Goal: Information Seeking & Learning: Learn about a topic

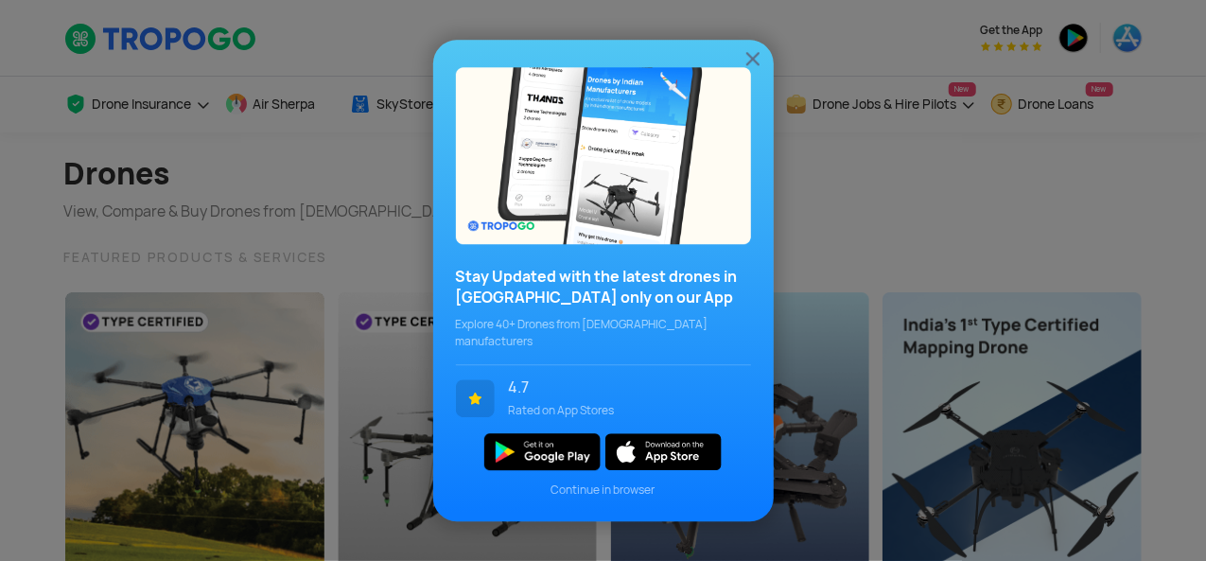
click at [753, 61] on img at bounding box center [752, 58] width 23 height 23
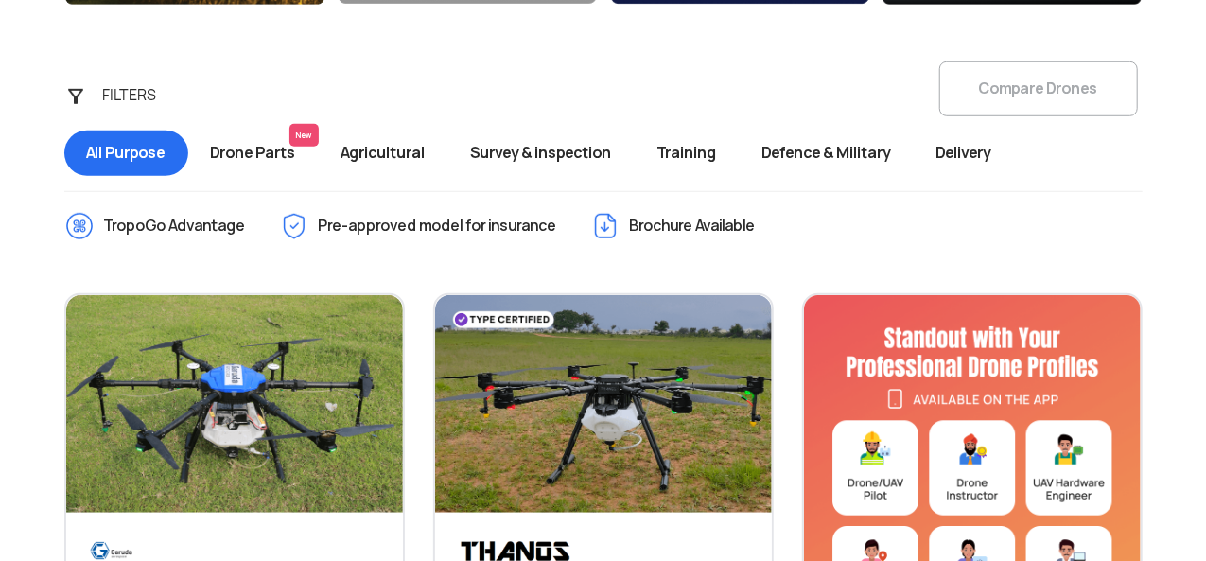
scroll to position [679, 0]
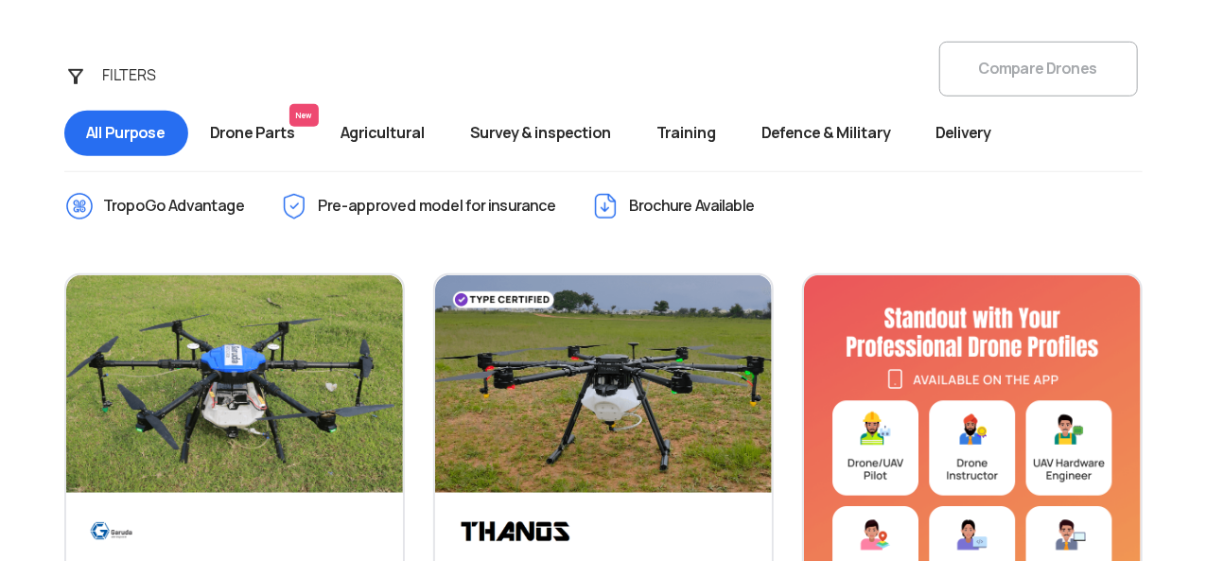
click at [404, 131] on span "Agricultural" at bounding box center [384, 133] width 130 height 45
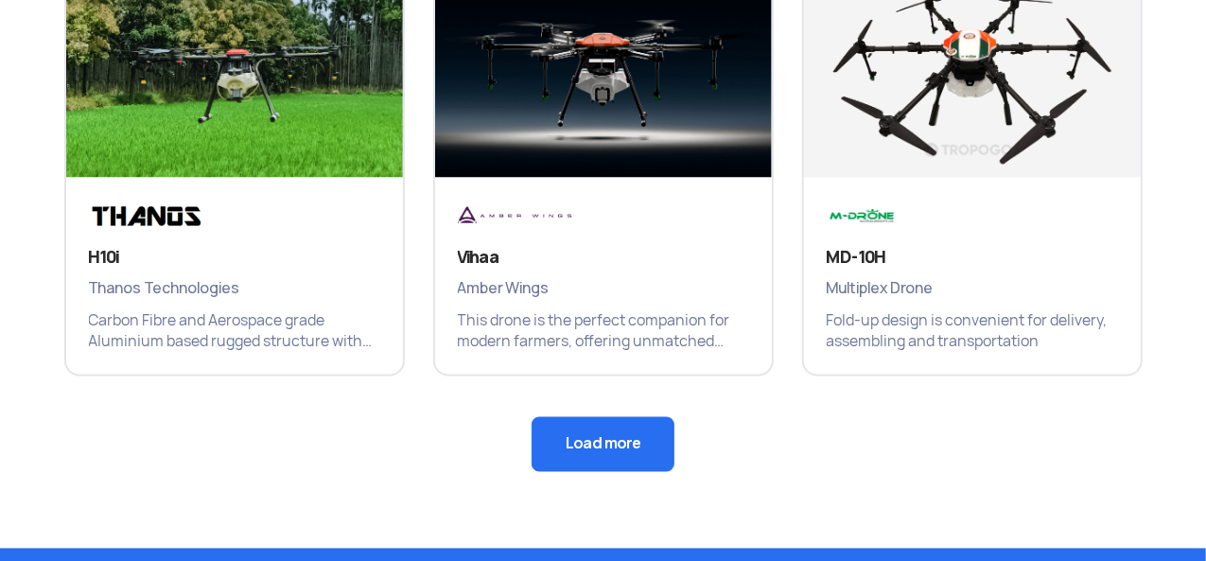
scroll to position [1447, 0]
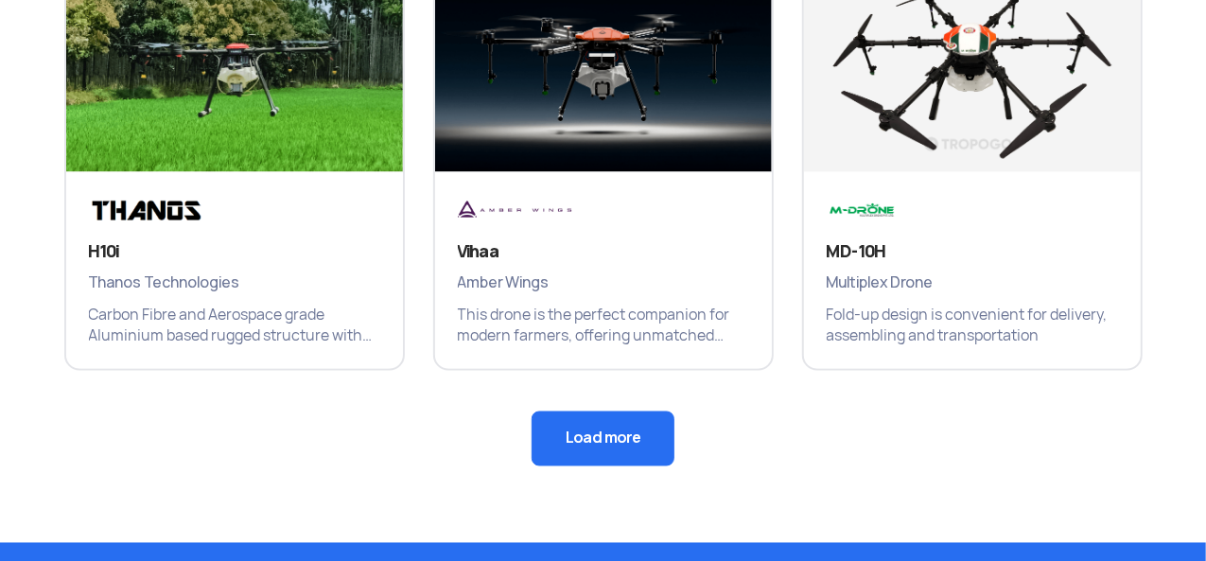
click at [633, 423] on button "Load more" at bounding box center [603, 438] width 143 height 55
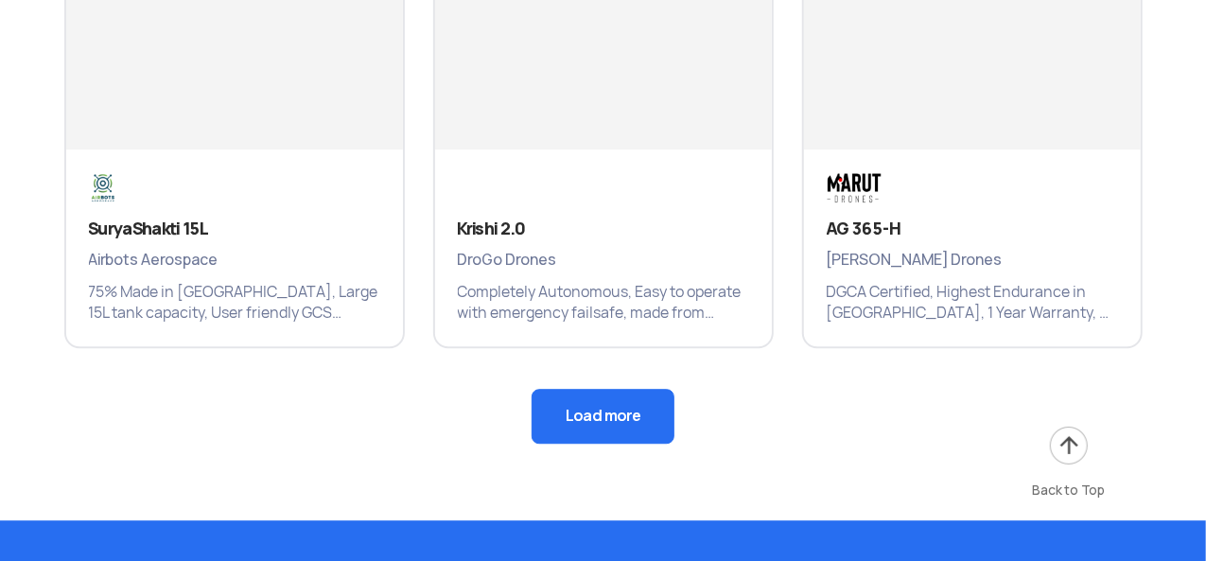
scroll to position [2378, 0]
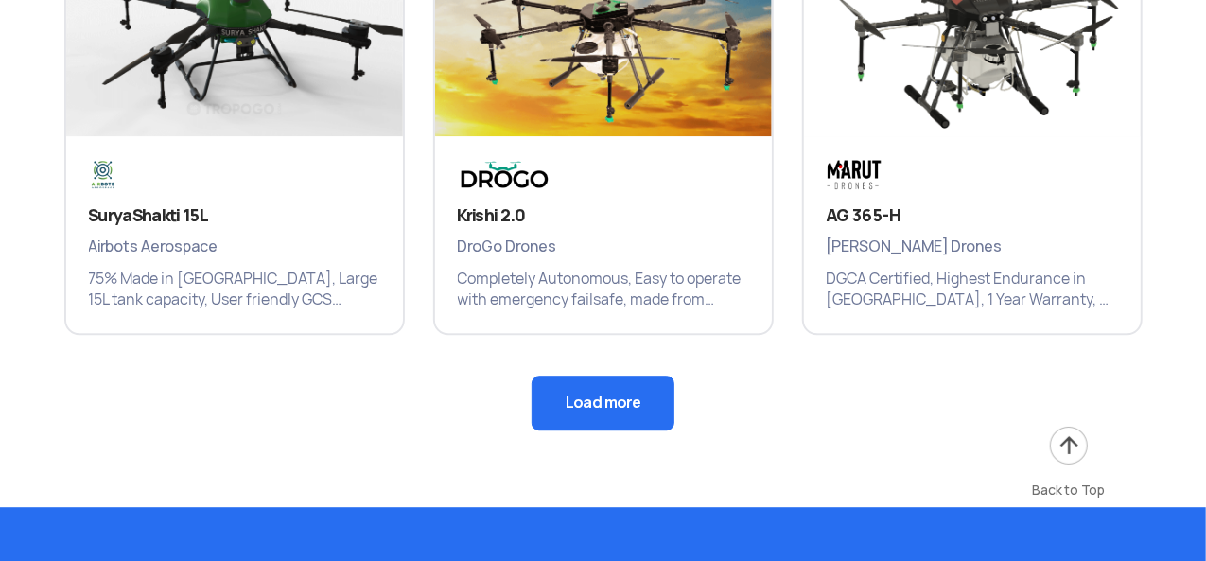
click at [645, 400] on button "Load more" at bounding box center [603, 402] width 143 height 55
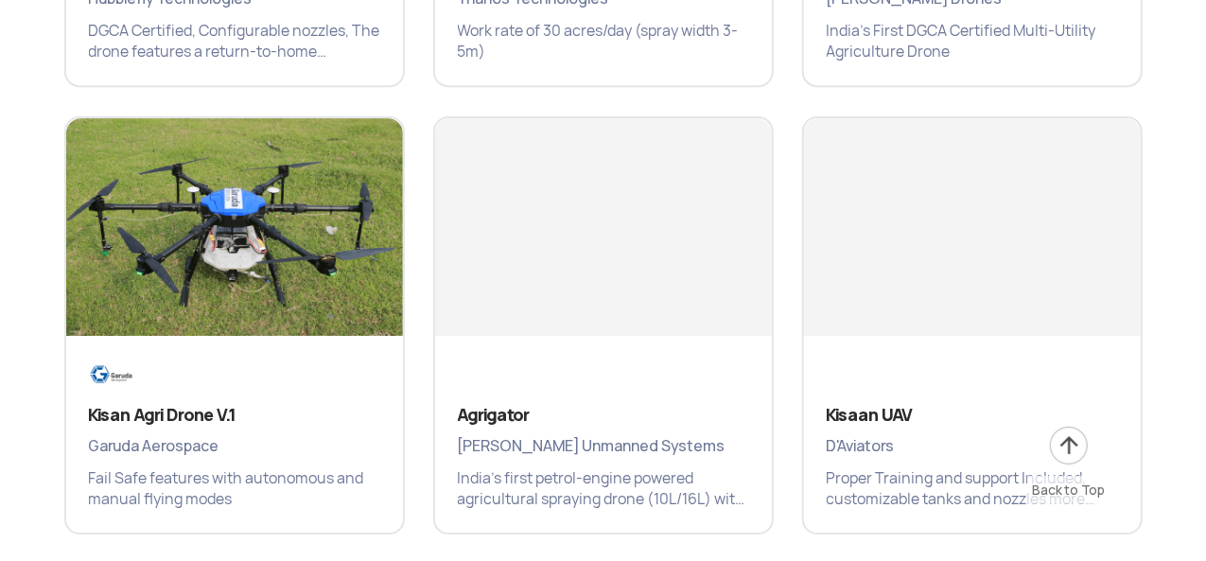
scroll to position [3306, 0]
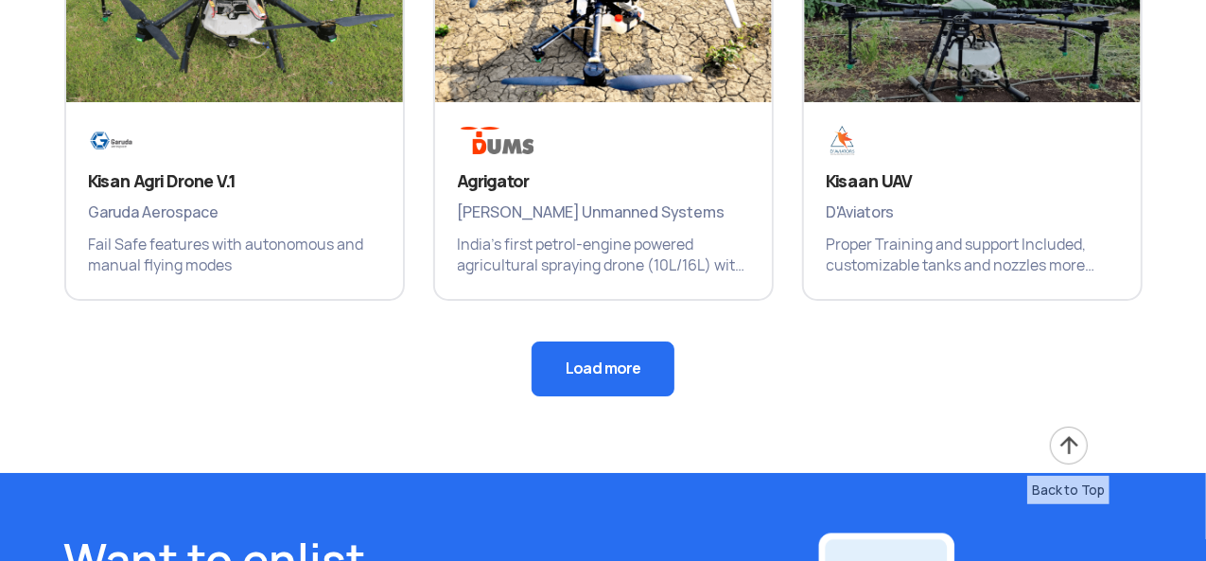
click at [575, 358] on button "Load more" at bounding box center [603, 368] width 143 height 55
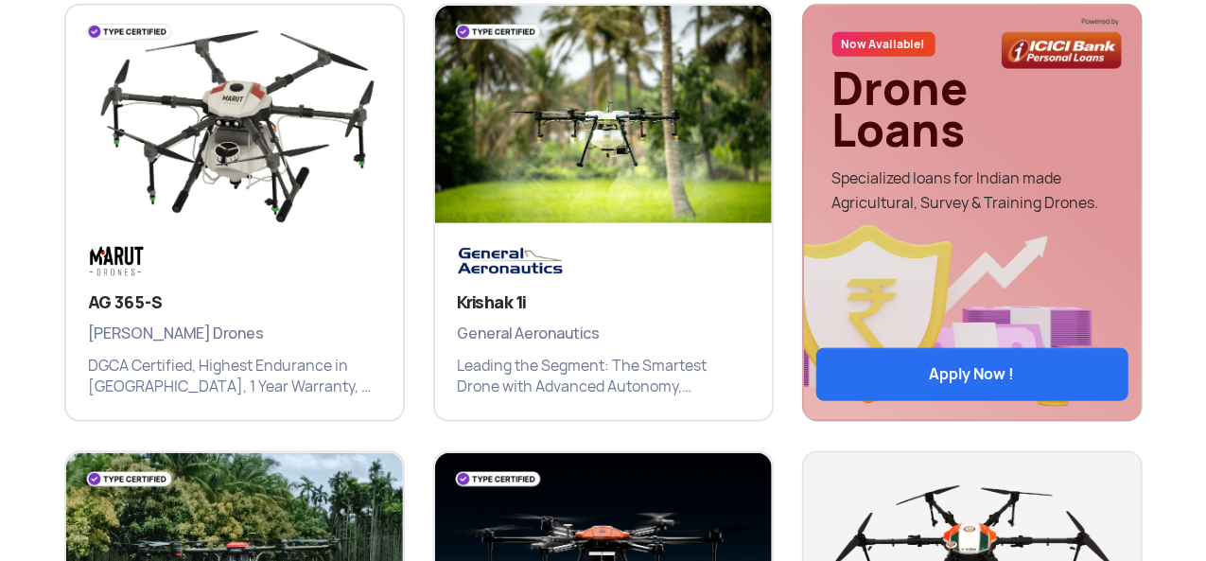
scroll to position [993, 0]
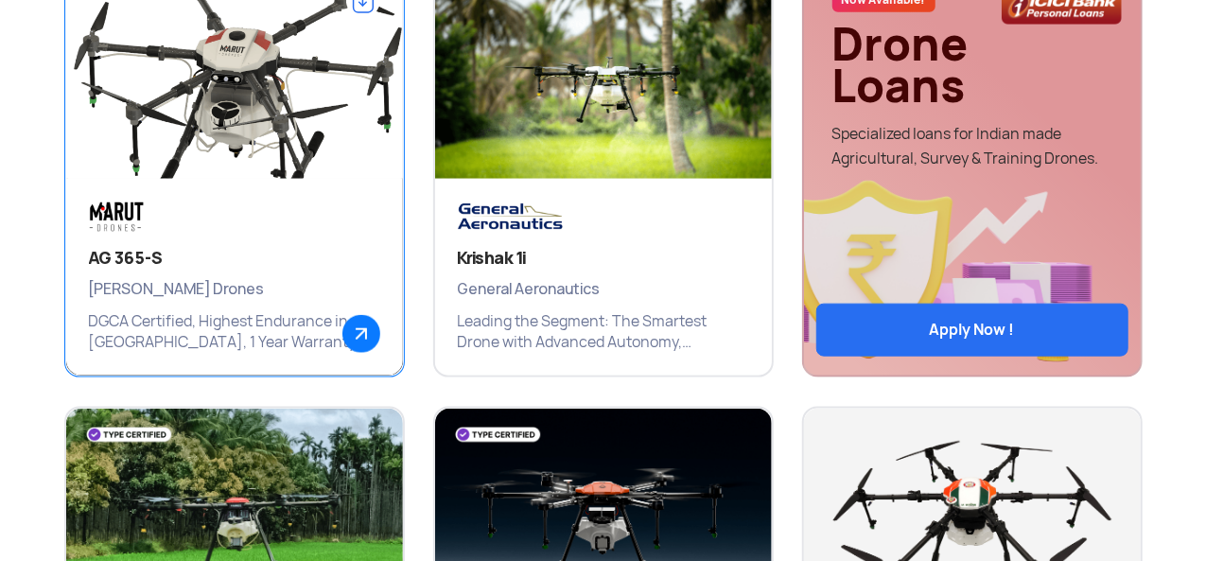
click at [359, 327] on img at bounding box center [361, 334] width 38 height 38
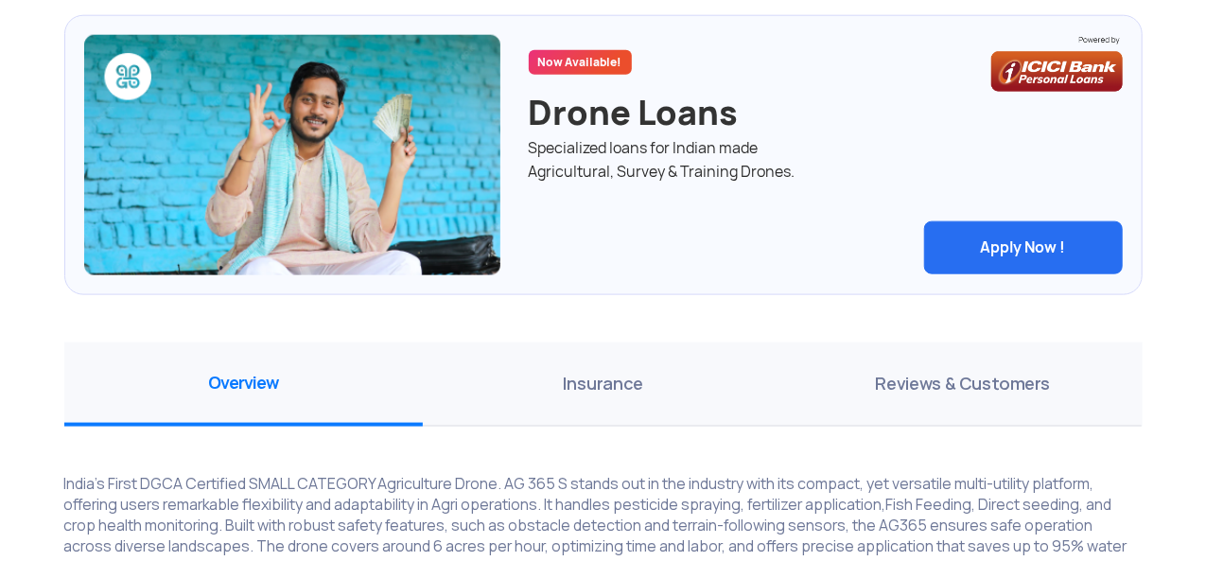
scroll to position [1081, 0]
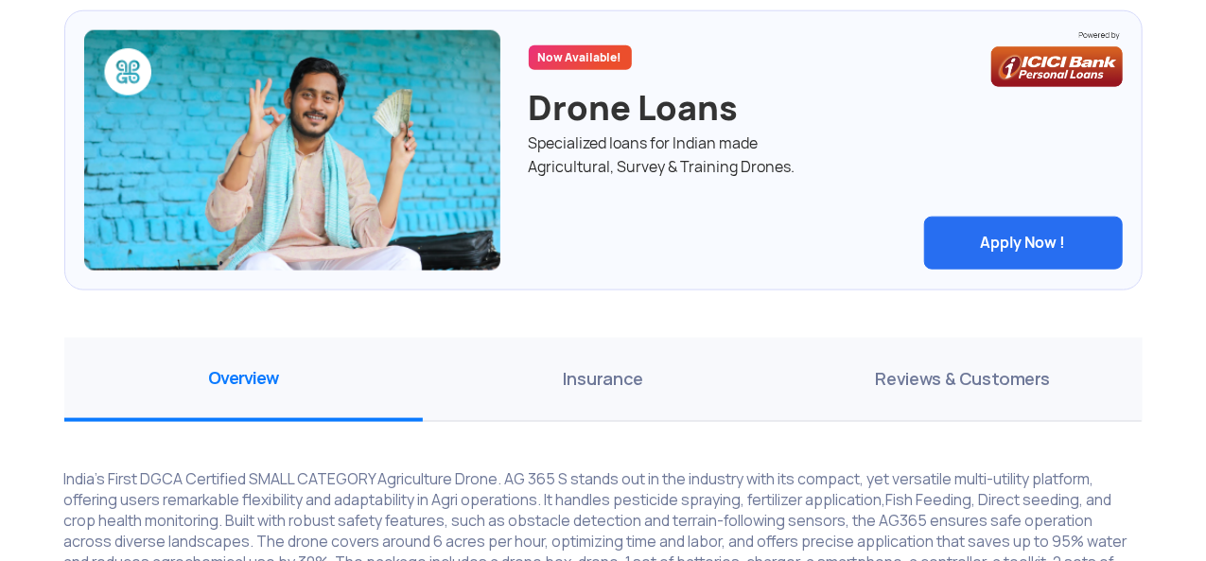
click at [613, 365] on span "Insurance" at bounding box center [602, 380] width 359 height 84
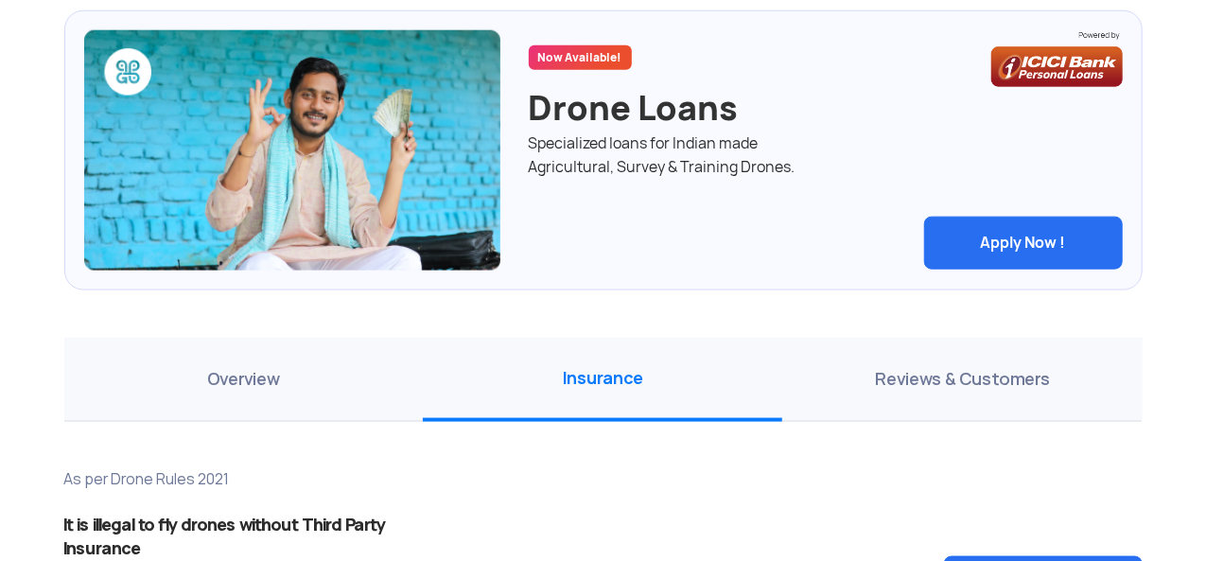
drag, startPoint x: 1204, startPoint y: 211, endPoint x: 1210, endPoint y: 188, distance: 23.4
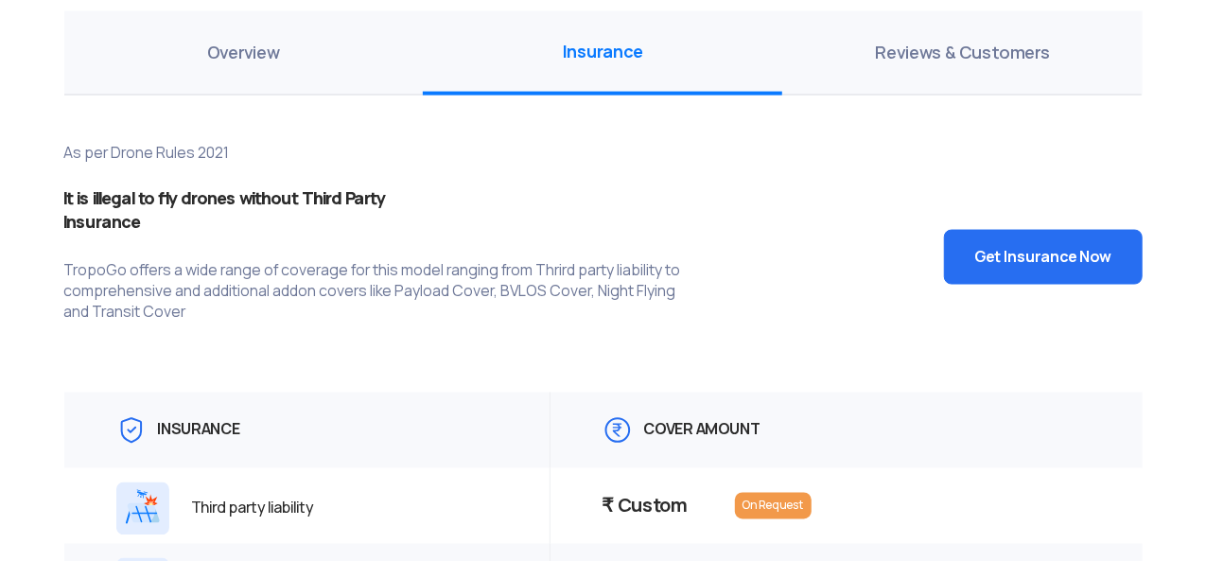
scroll to position [1387, 0]
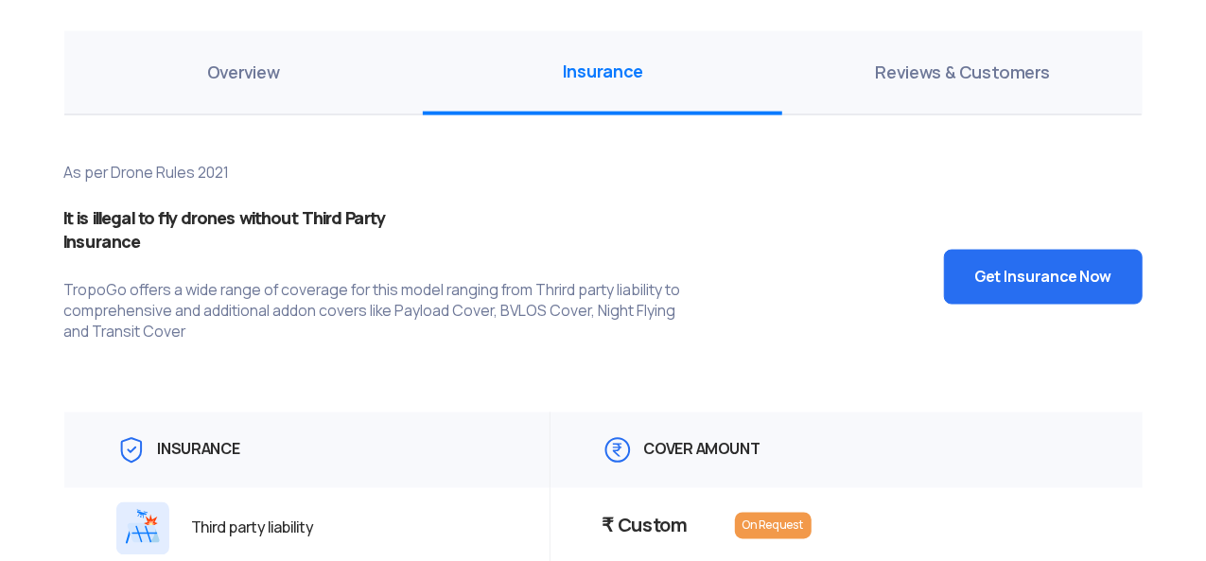
click at [946, 61] on span "Reviews & Customers" at bounding box center [961, 73] width 359 height 84
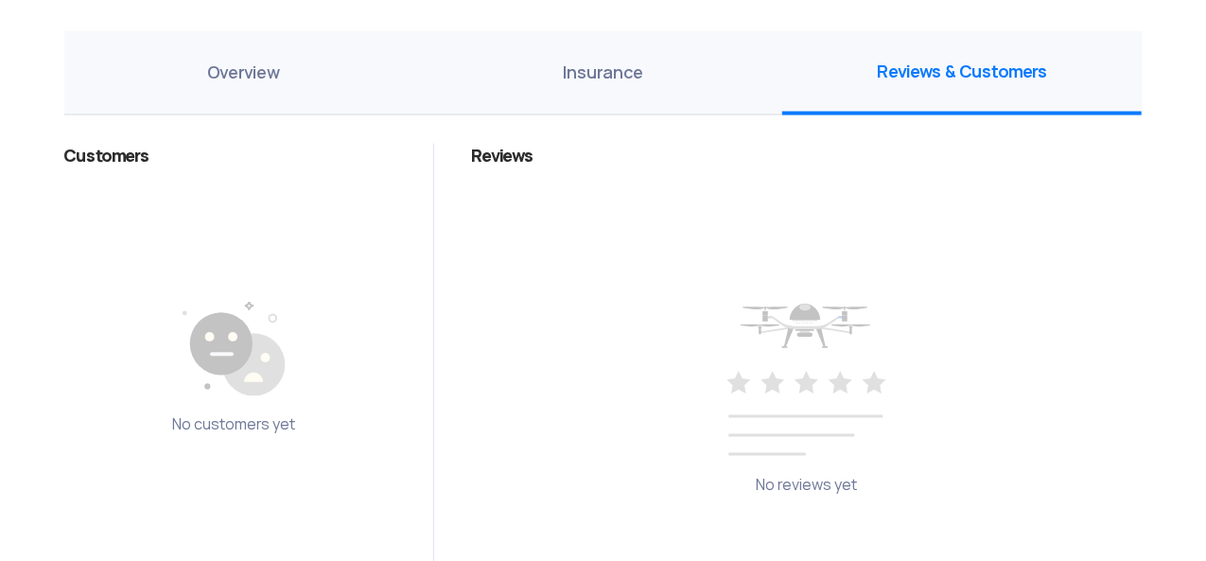
click at [238, 42] on span "Overview" at bounding box center [243, 73] width 359 height 84
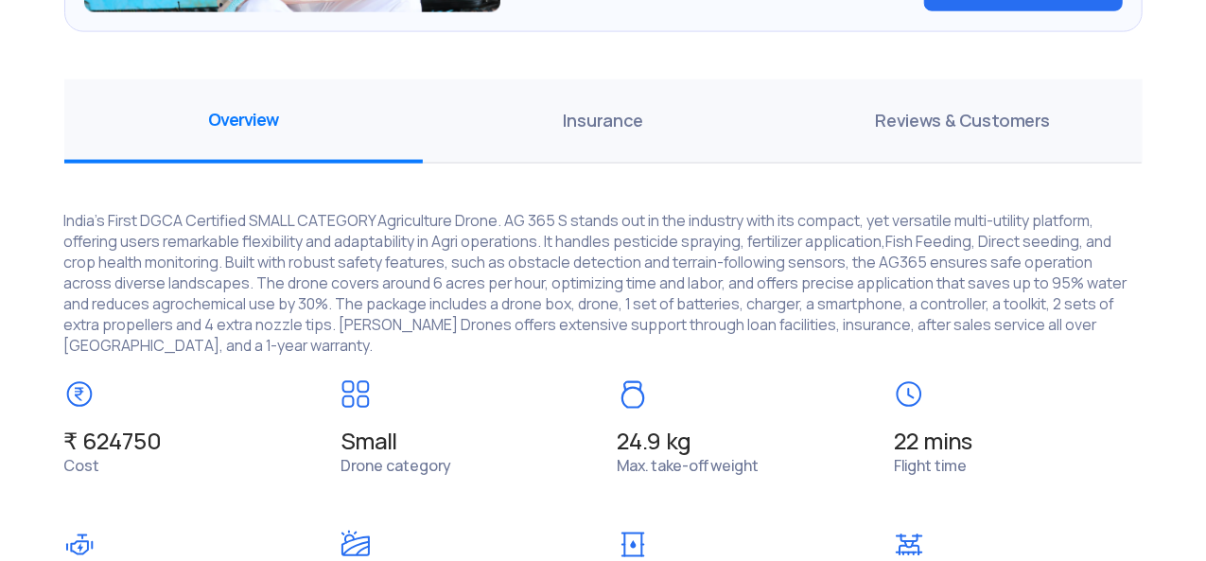
scroll to position [1347, 0]
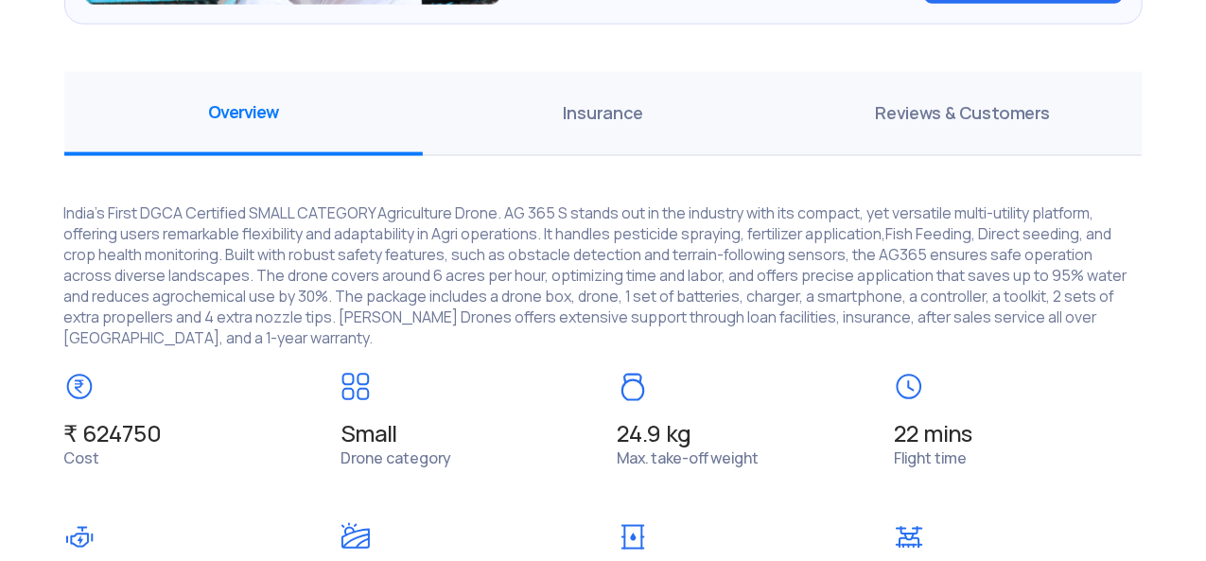
drag, startPoint x: 1199, startPoint y: 276, endPoint x: 1171, endPoint y: 56, distance: 222.2
click at [1171, 56] on section "Back to All Drones All Drones > Marut Drones AG 365-S > AG 365-S Marut Drones W…" at bounding box center [603, 126] width 1206 height 2681
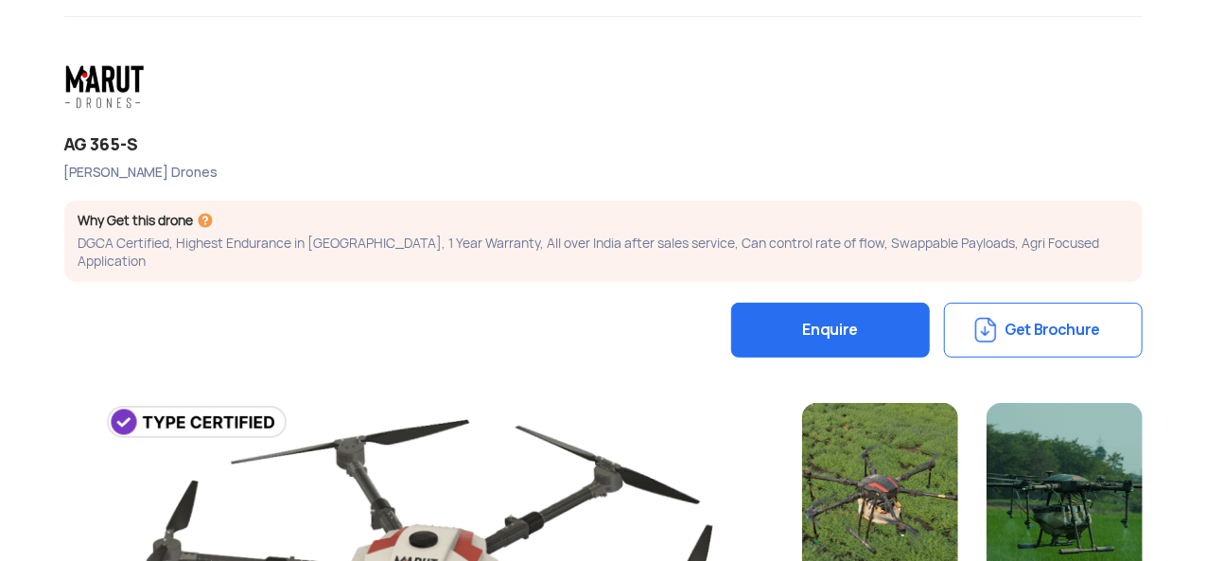
scroll to position [164, 0]
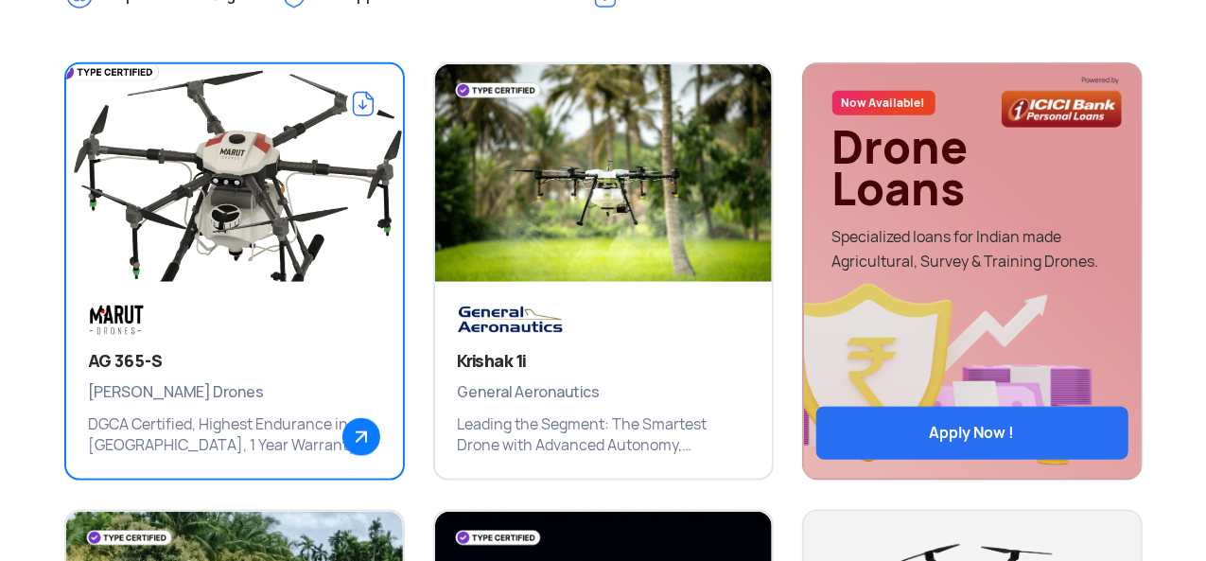
scroll to position [885, 0]
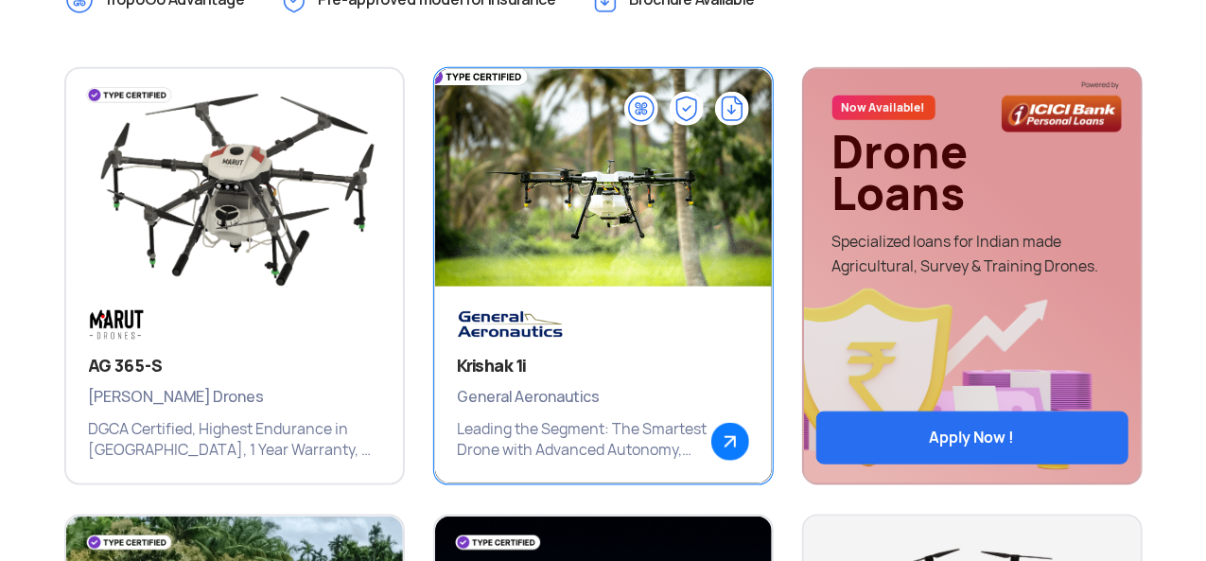
click at [724, 438] on img at bounding box center [730, 442] width 38 height 38
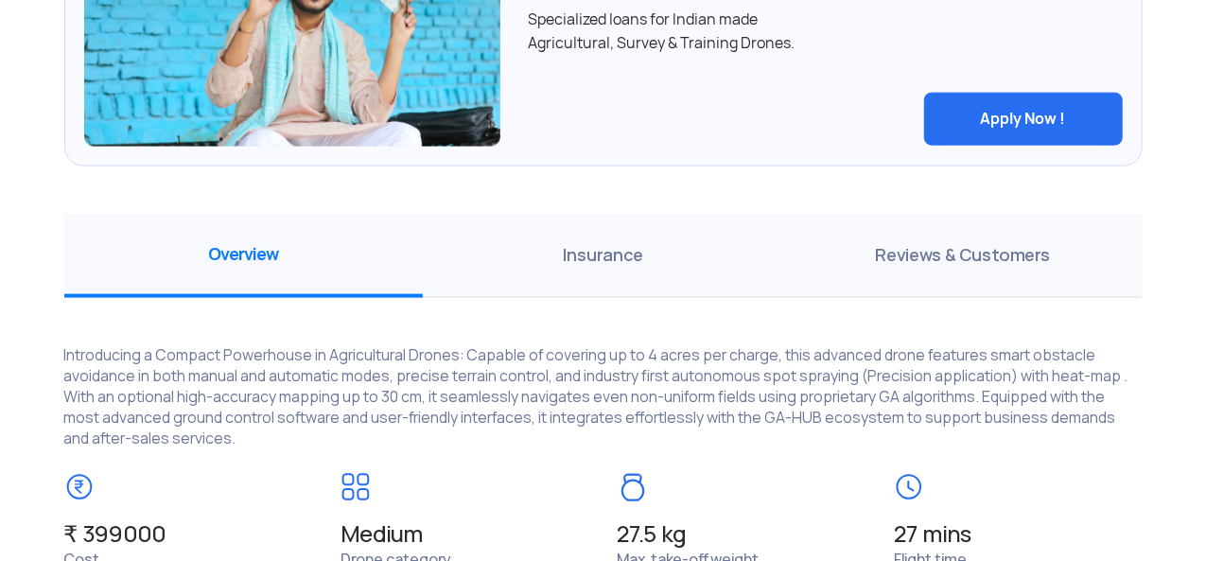
scroll to position [1204, 0]
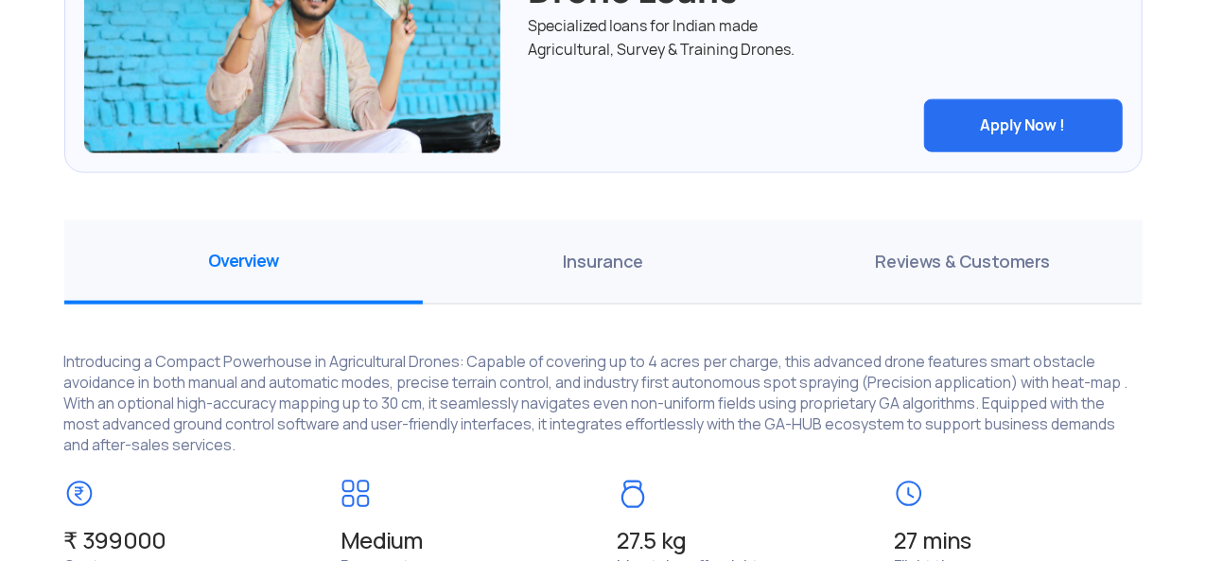
click at [979, 264] on span "Reviews & Customers" at bounding box center [961, 262] width 359 height 84
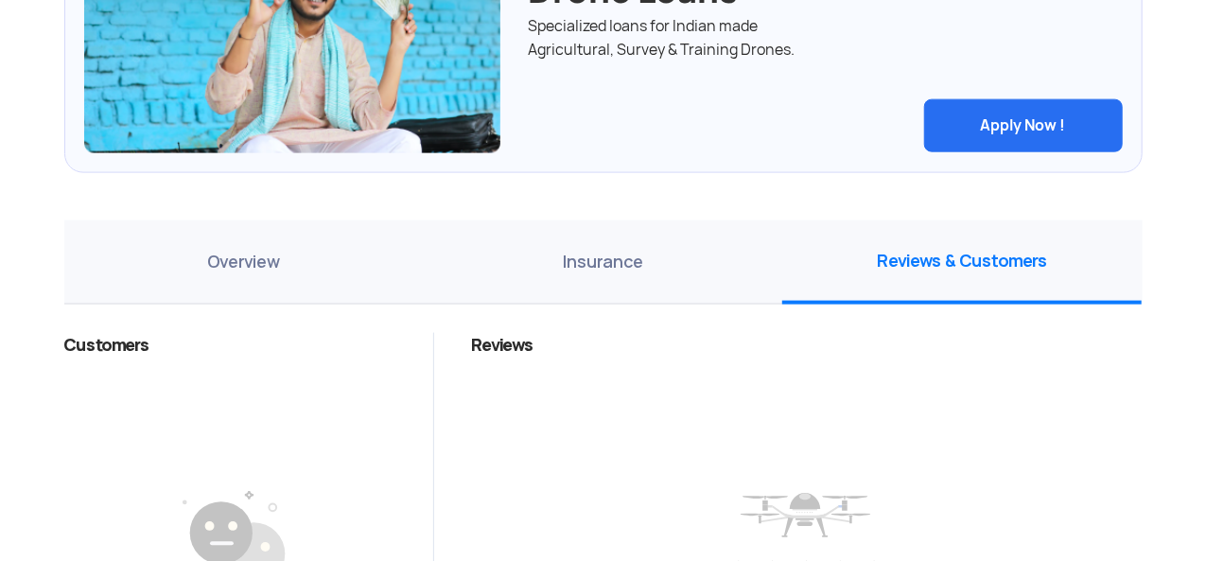
click at [606, 266] on span "Insurance" at bounding box center [602, 262] width 359 height 84
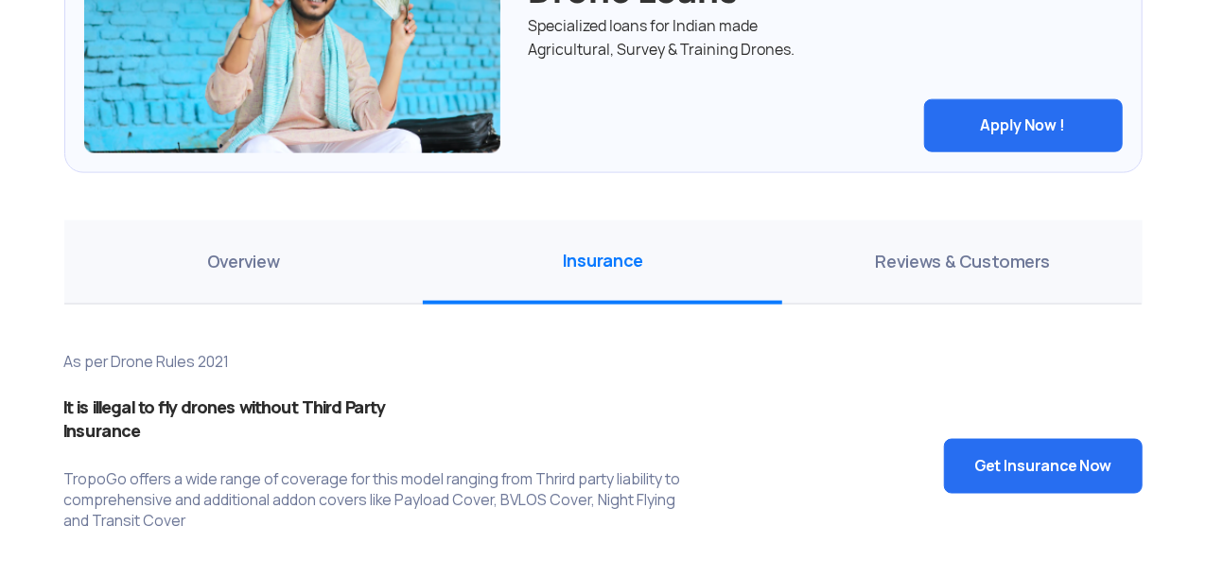
click at [306, 270] on span "Overview" at bounding box center [243, 262] width 359 height 84
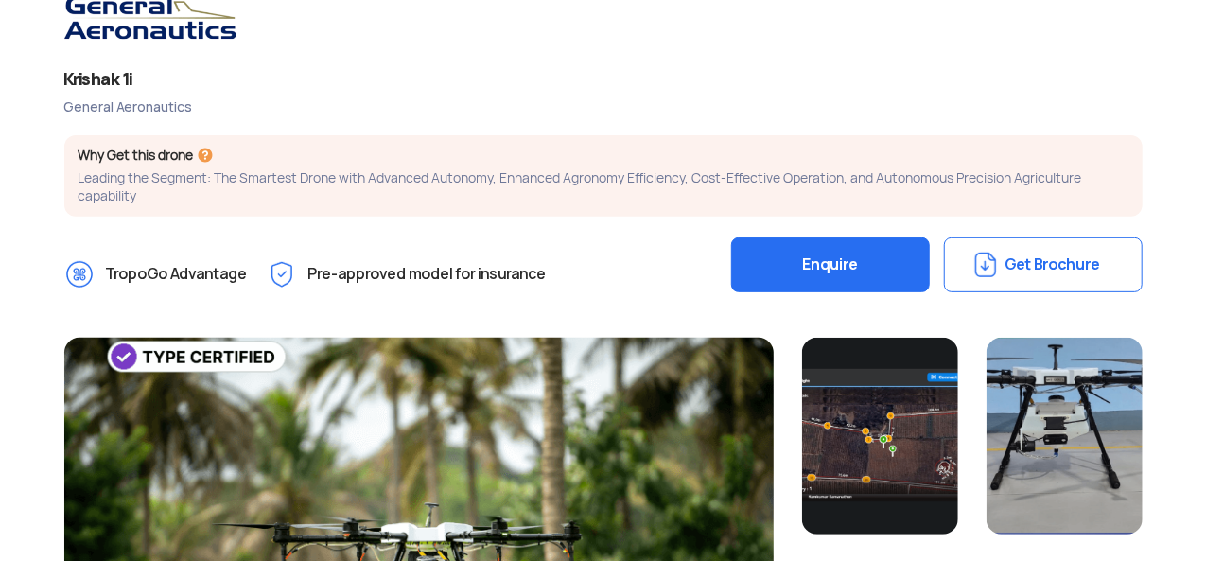
scroll to position [265, 0]
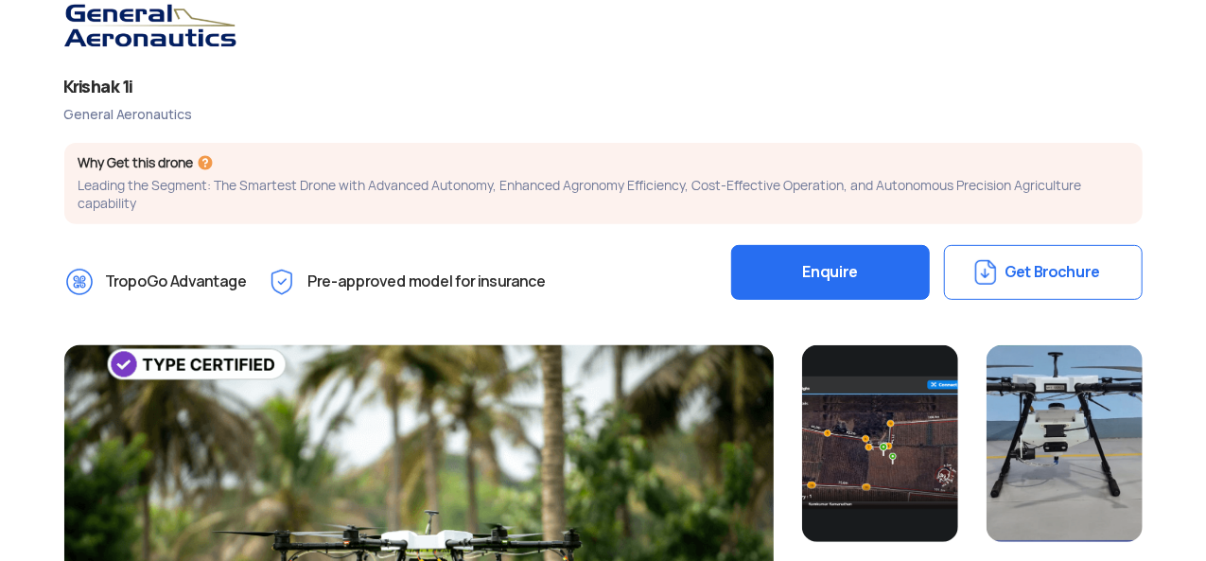
click at [865, 266] on button "Enquire" at bounding box center [830, 272] width 199 height 55
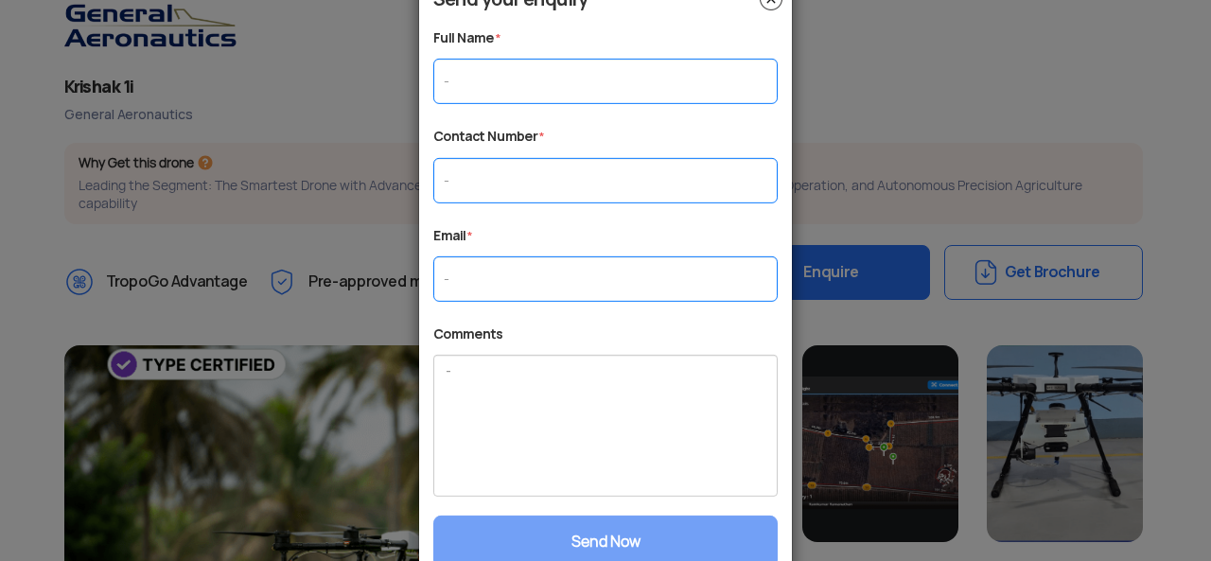
click at [769, 12] on div "Send your enquiry Full Name * Contact Number * Email * Comments Send Now" at bounding box center [605, 280] width 344 height 585
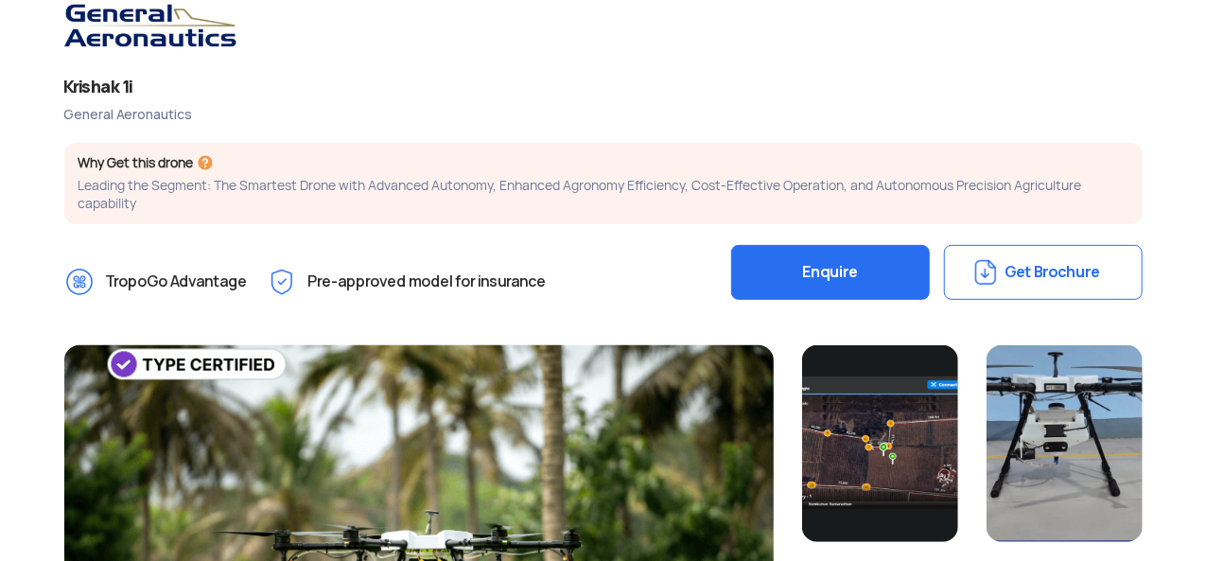
click at [1014, 262] on button "Get Brochure" at bounding box center [1043, 272] width 199 height 55
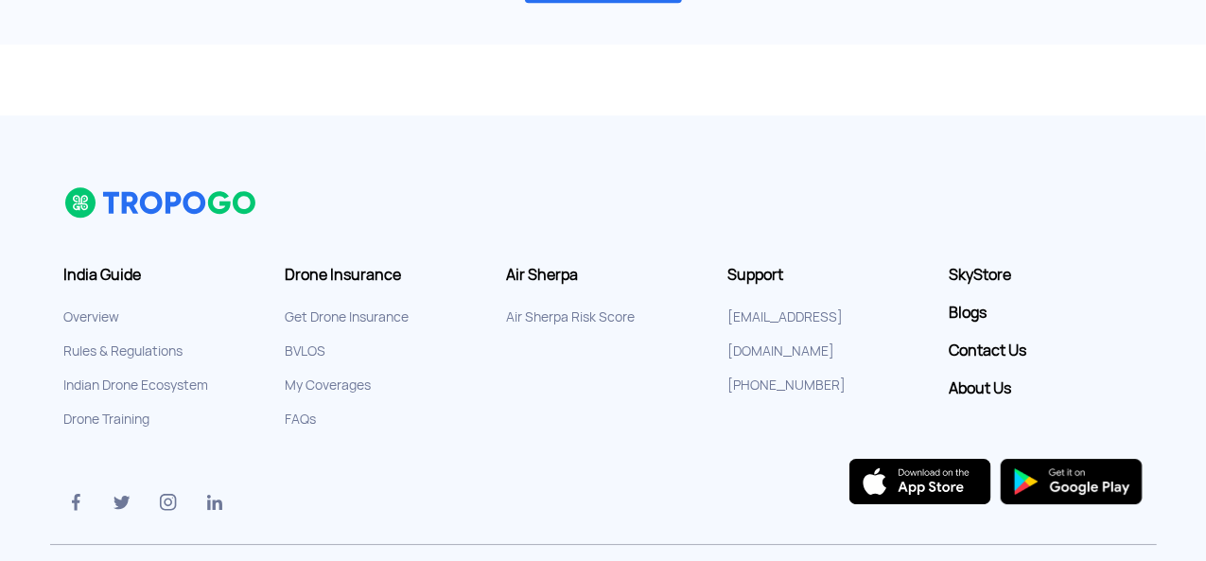
scroll to position [2809, 0]
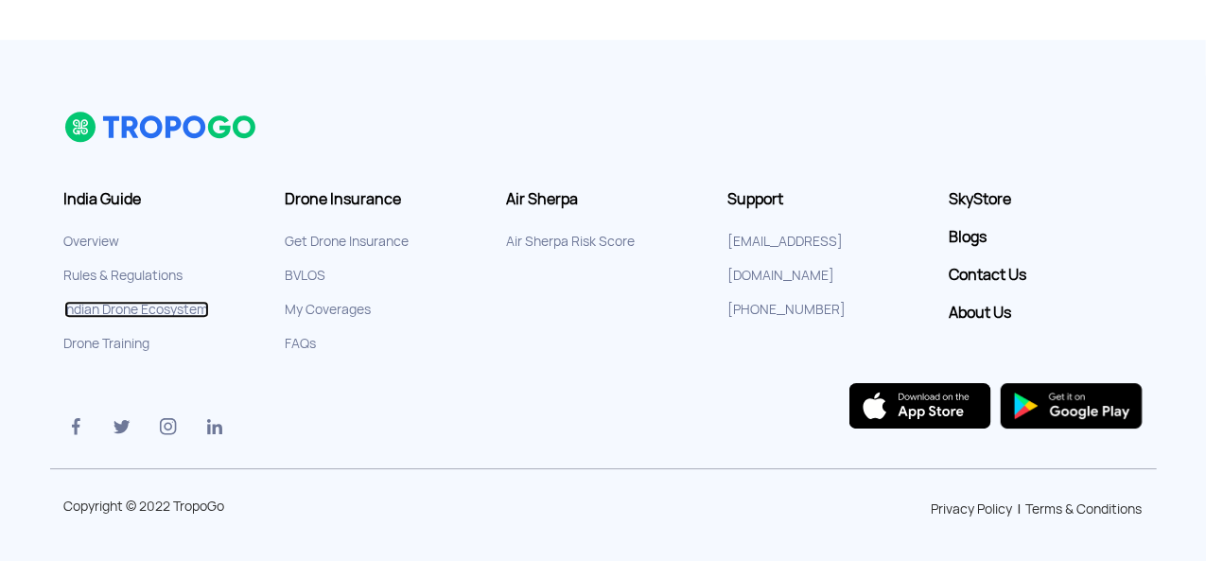
click at [126, 303] on link "Indian Drone Ecosystem" at bounding box center [136, 309] width 145 height 17
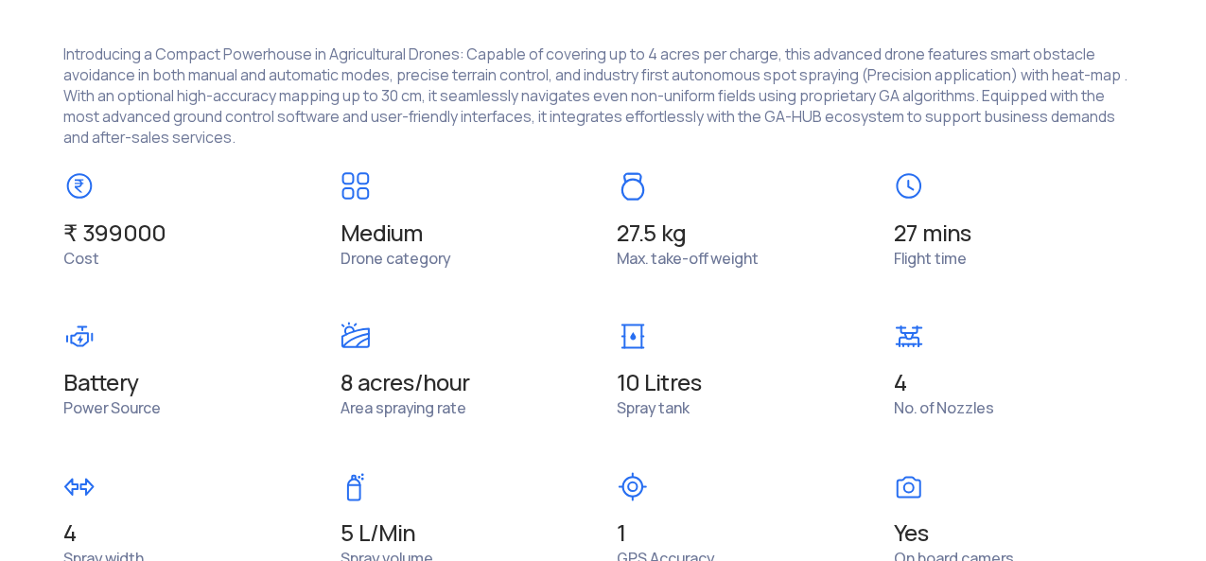
scroll to position [1540, 0]
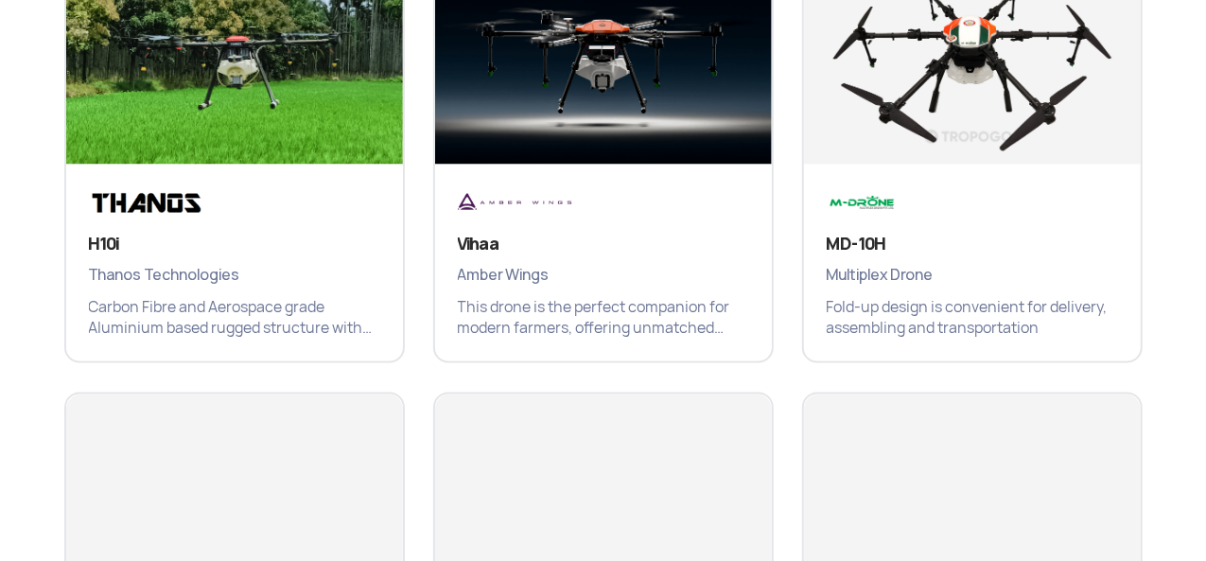
scroll to position [1477, 0]
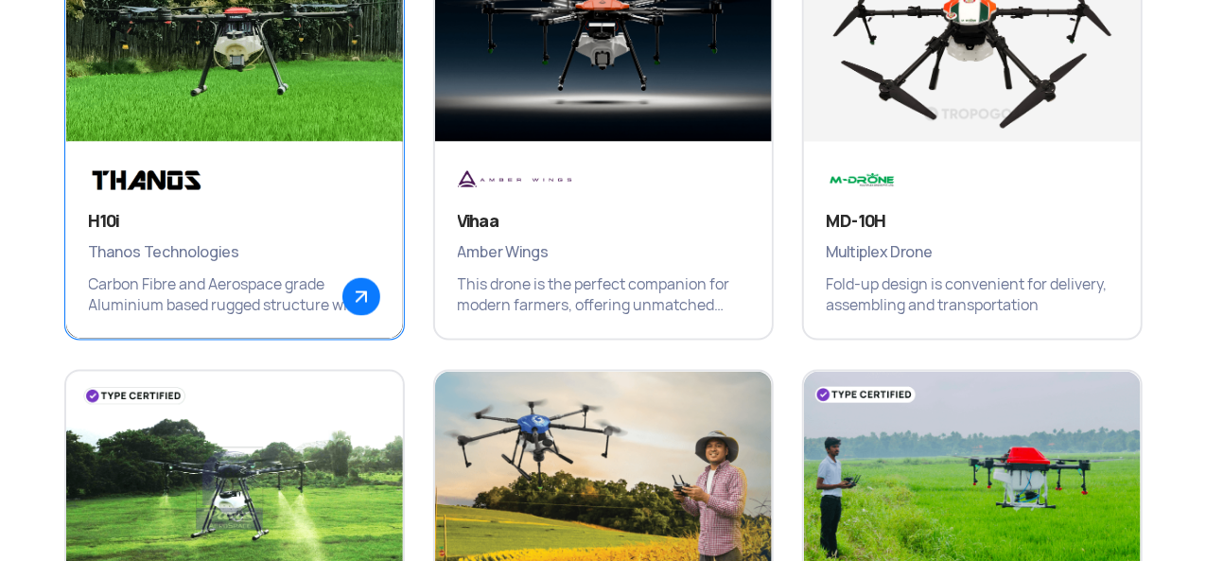
click at [356, 292] on img at bounding box center [361, 297] width 38 height 38
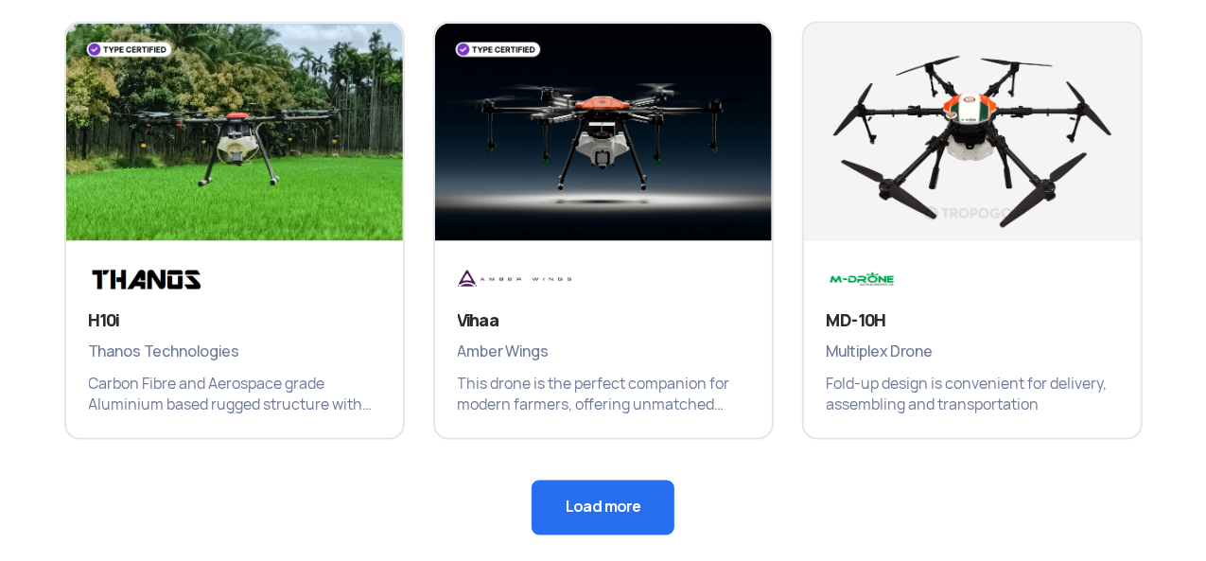
scroll to position [1528, 0]
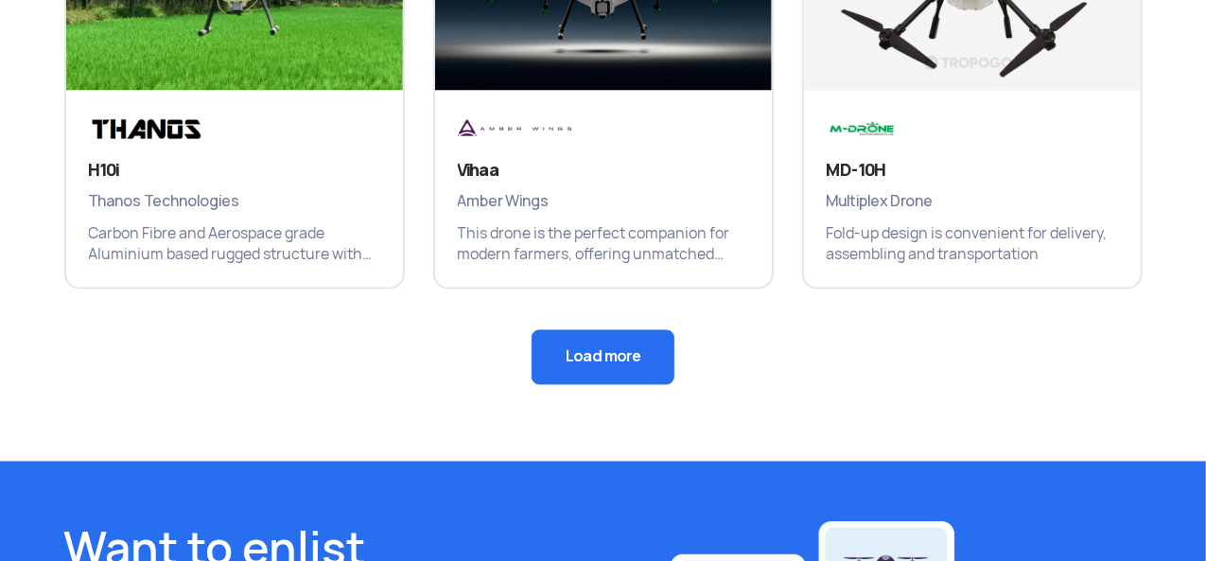
click at [634, 344] on button "Load more" at bounding box center [603, 357] width 143 height 55
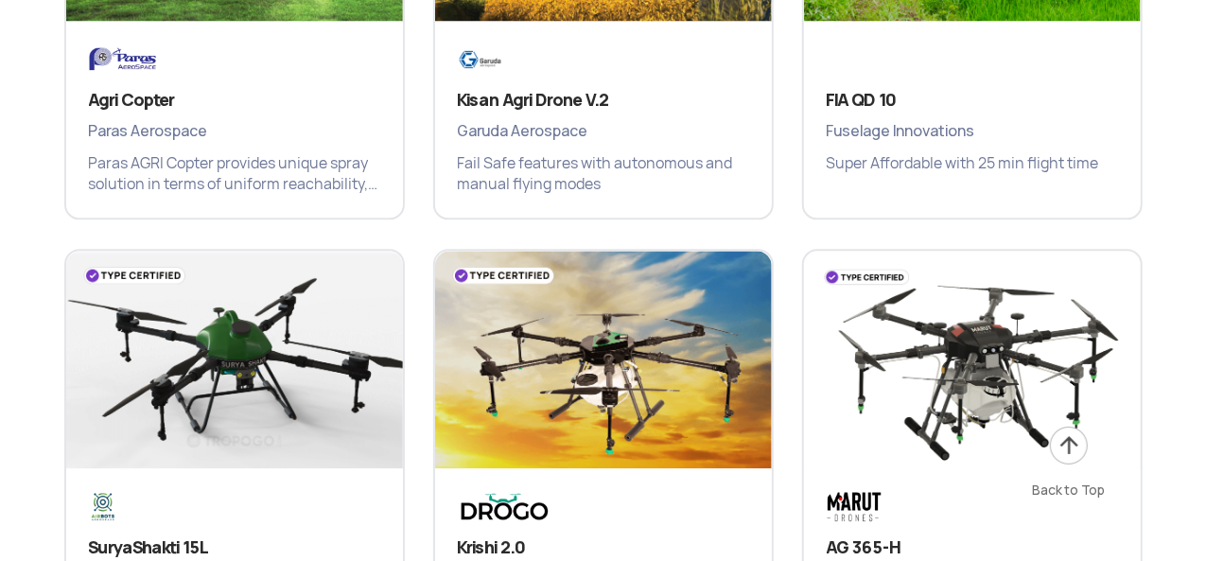
scroll to position [2053, 0]
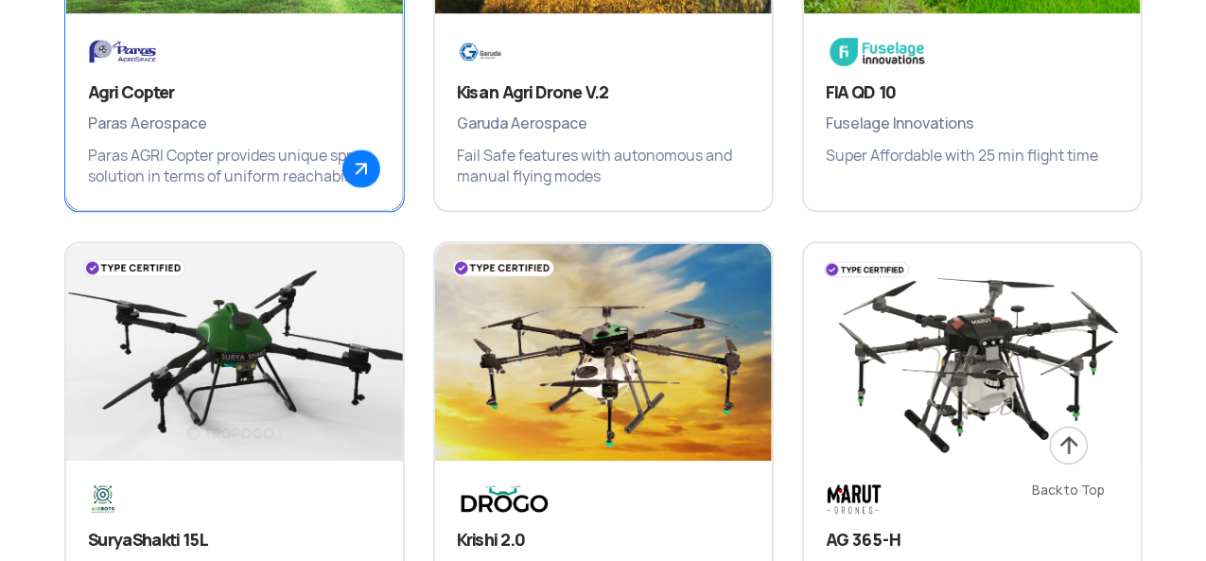
click at [357, 165] on img at bounding box center [361, 168] width 38 height 38
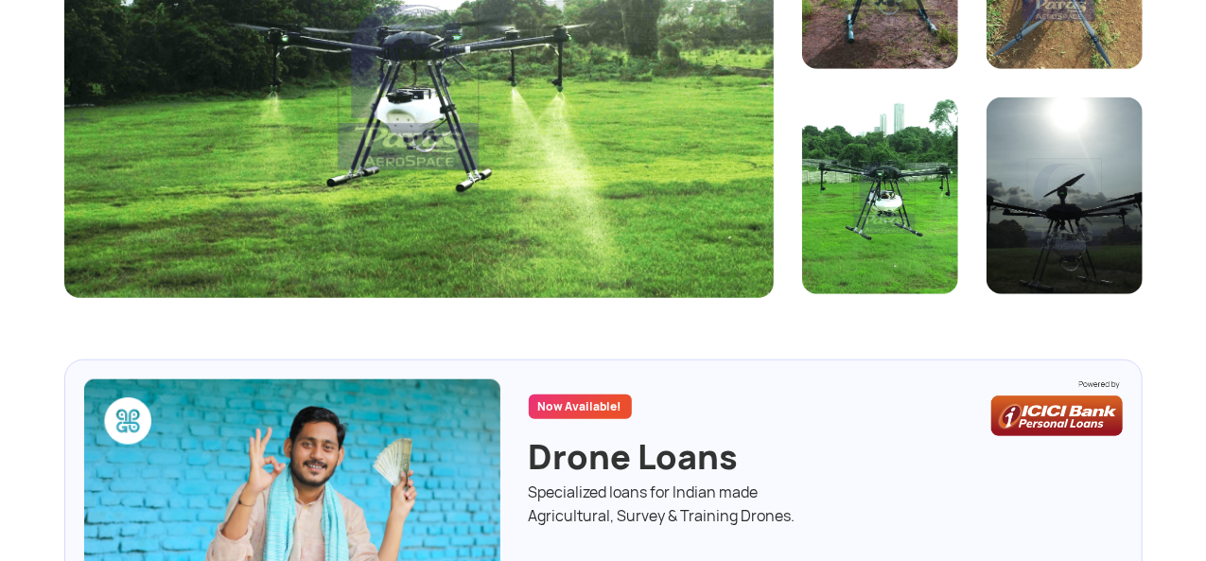
scroll to position [552, 0]
